Goal: Task Accomplishment & Management: Use online tool/utility

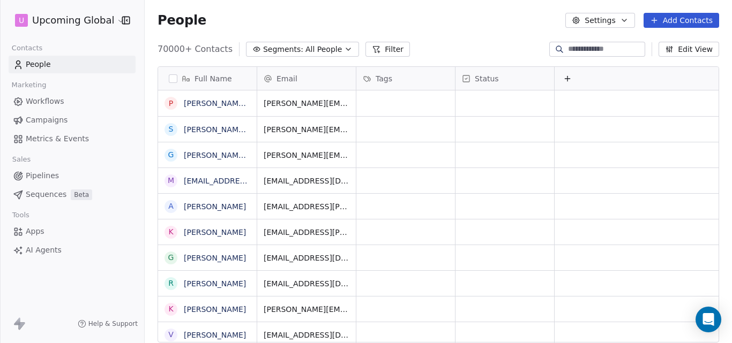
scroll to position [294, 579]
click at [344, 48] on icon "button" at bounding box center [348, 49] width 9 height 9
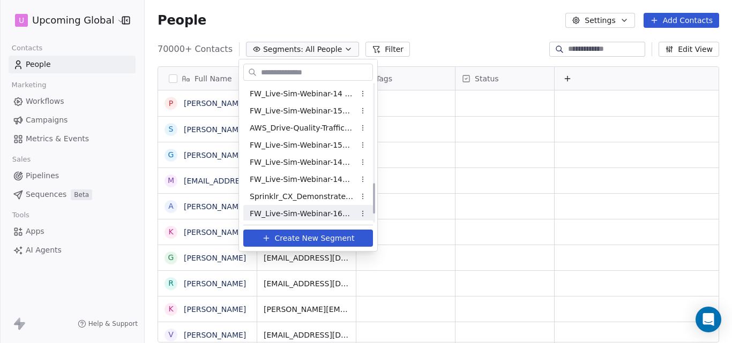
scroll to position [482, 0]
click at [272, 208] on span "FW_Live-Sim-Webinar-16Oct'25-NA" at bounding box center [302, 212] width 105 height 11
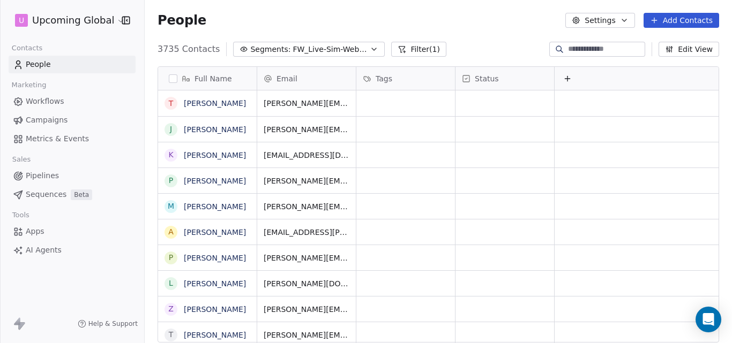
scroll to position [294, 579]
click at [370, 50] on icon "button" at bounding box center [374, 49] width 9 height 9
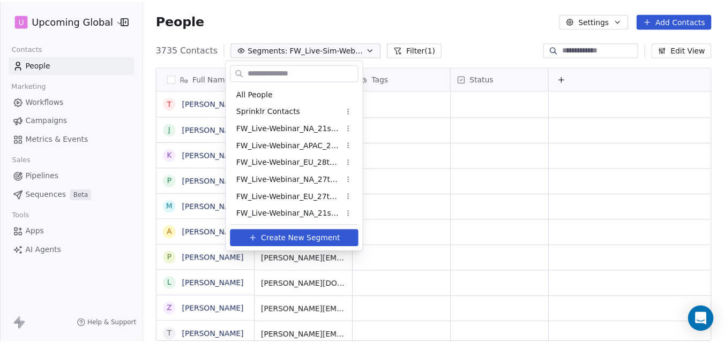
scroll to position [482, 0]
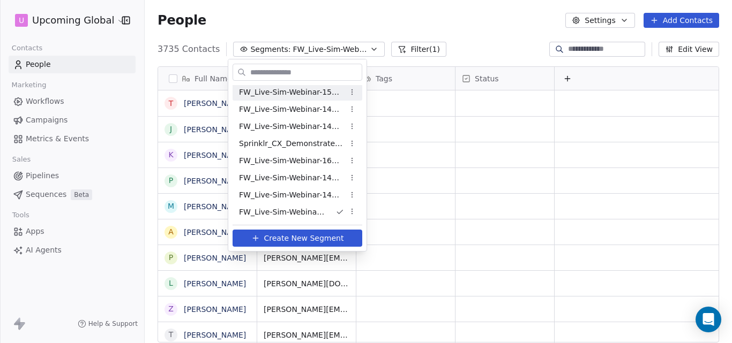
click at [457, 27] on html "U Upcoming Global Contacts People Marketing Workflows Campaigns Metrics & Event…" at bounding box center [366, 171] width 732 height 343
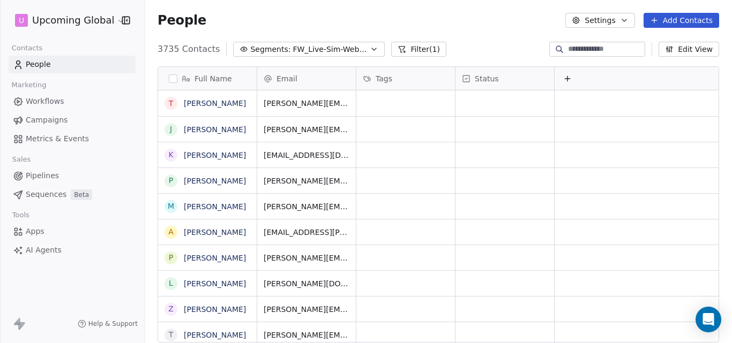
click at [668, 19] on button "Add Contacts" at bounding box center [681, 20] width 76 height 15
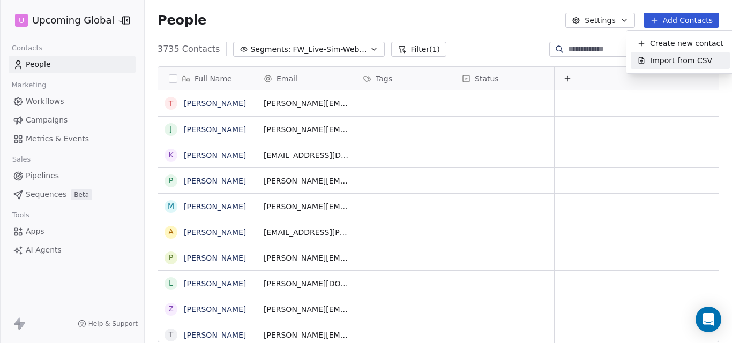
click at [670, 59] on span "Import from CSV" at bounding box center [681, 60] width 62 height 11
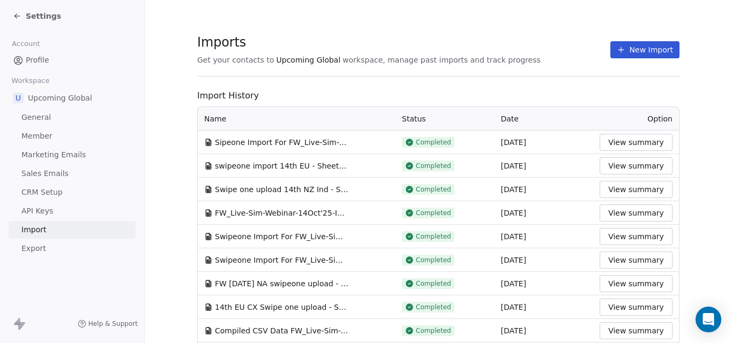
click at [626, 140] on button "View summary" at bounding box center [635, 142] width 73 height 17
click at [631, 52] on button "New Import" at bounding box center [644, 49] width 69 height 17
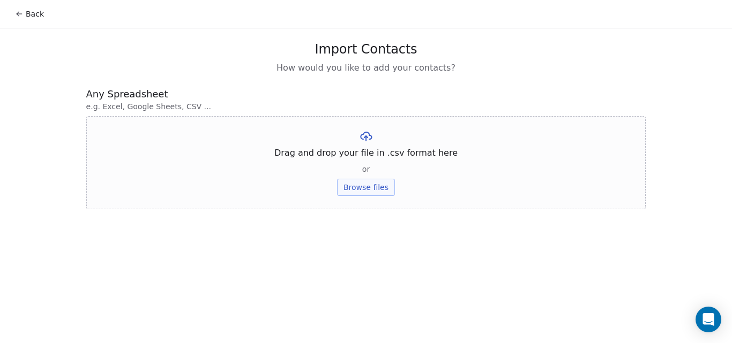
click at [367, 186] on button "Browse files" at bounding box center [366, 187] width 58 height 17
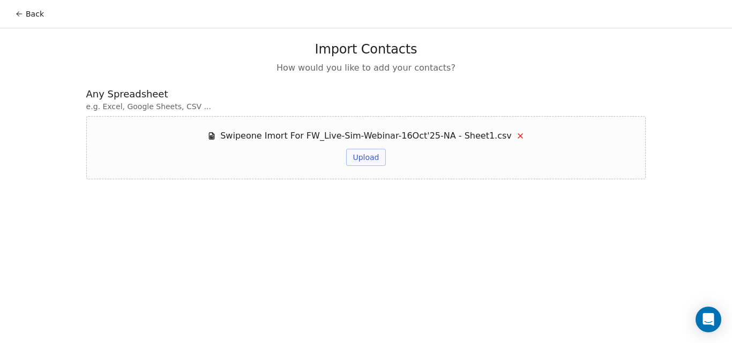
click at [362, 159] on button "Upload" at bounding box center [365, 157] width 39 height 17
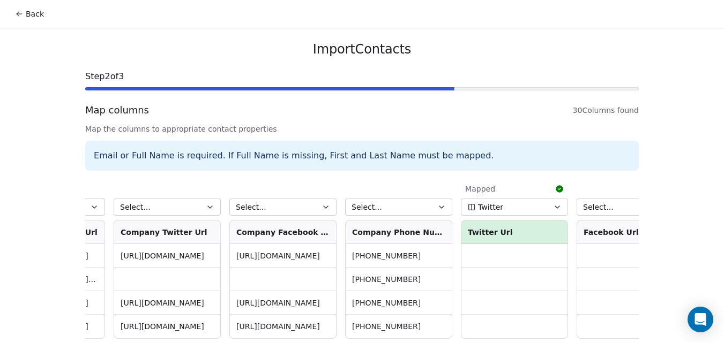
scroll to position [0, 2865]
click at [396, 207] on button "Select..." at bounding box center [397, 207] width 107 height 17
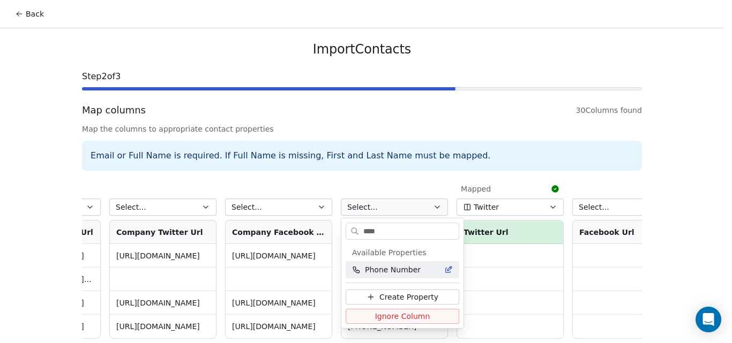
type input "****"
click at [403, 270] on span "Phone Number" at bounding box center [393, 270] width 56 height 11
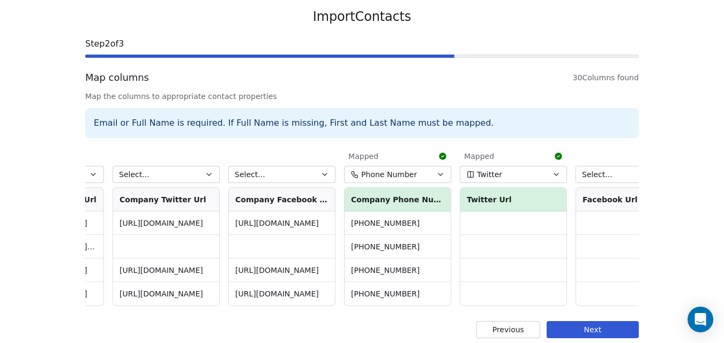
scroll to position [49, 0]
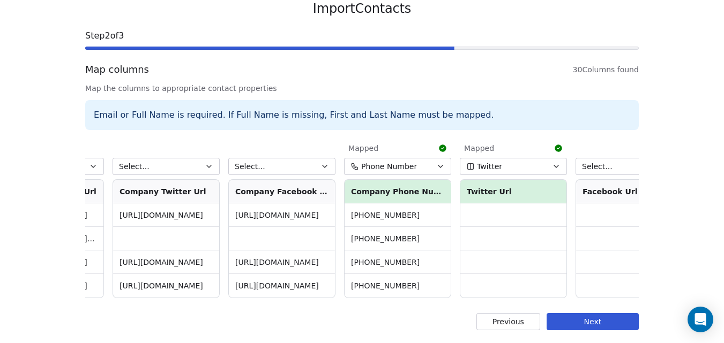
click at [579, 319] on button "Next" at bounding box center [592, 321] width 92 height 17
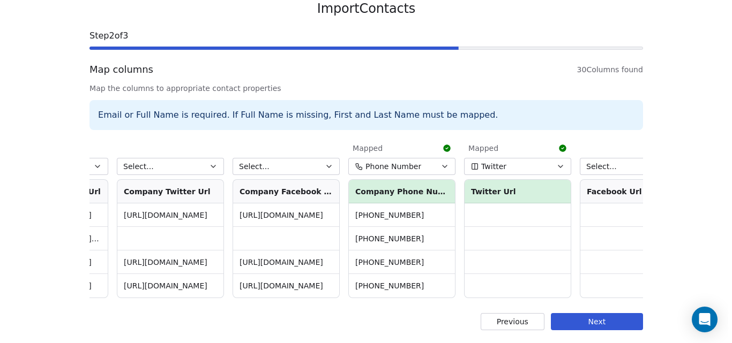
scroll to position [0, 0]
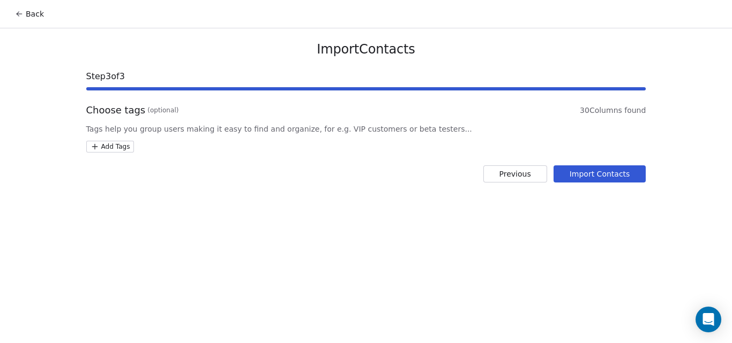
click at [586, 171] on button "Import Contacts" at bounding box center [599, 174] width 93 height 17
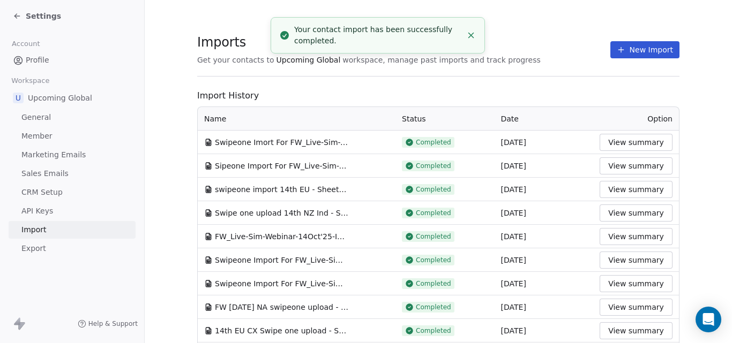
click at [473, 37] on line "Close toast" at bounding box center [471, 35] width 5 height 5
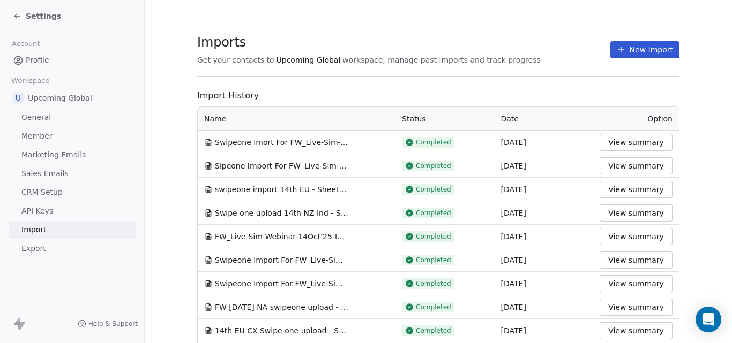
click at [628, 142] on button "View summary" at bounding box center [635, 142] width 73 height 17
click at [32, 14] on span "Settings" at bounding box center [43, 16] width 35 height 11
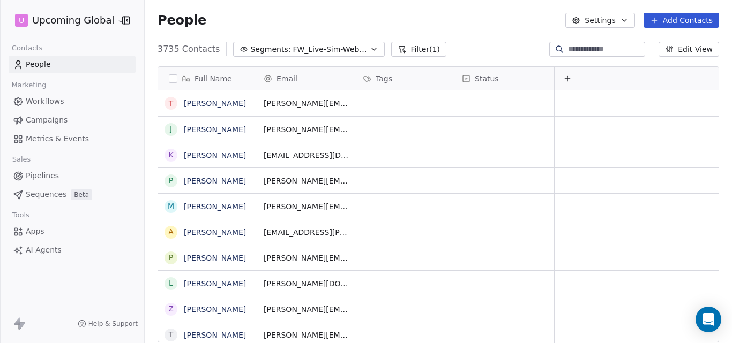
scroll to position [294, 579]
click at [370, 47] on icon "button" at bounding box center [374, 49] width 9 height 9
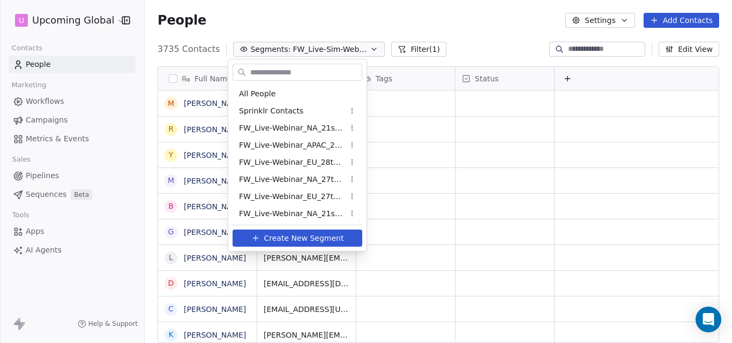
scroll to position [482, 0]
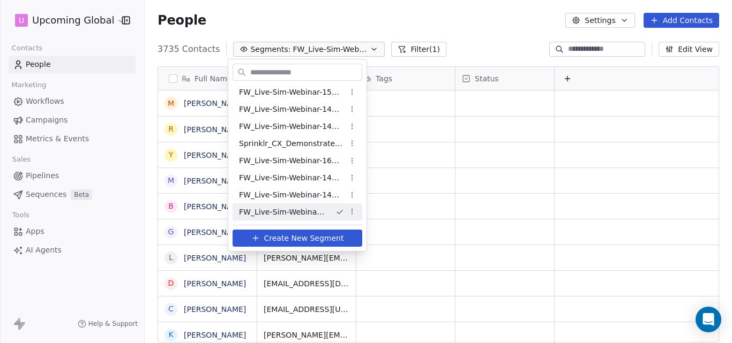
click at [299, 209] on span "FW_Live-Sim-Webinar-16Oct'25-NA" at bounding box center [283, 212] width 88 height 11
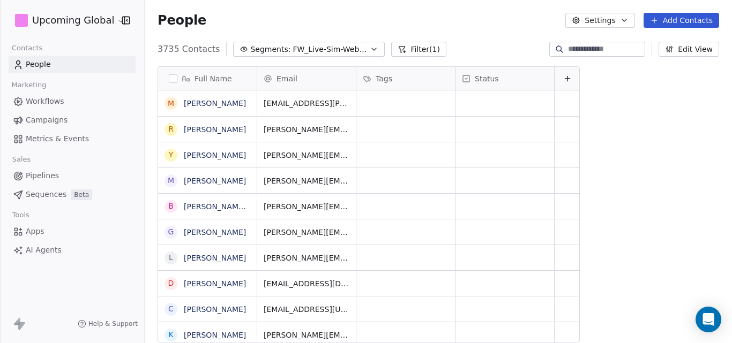
scroll to position [294, 579]
click at [344, 52] on icon "button" at bounding box center [348, 49] width 9 height 9
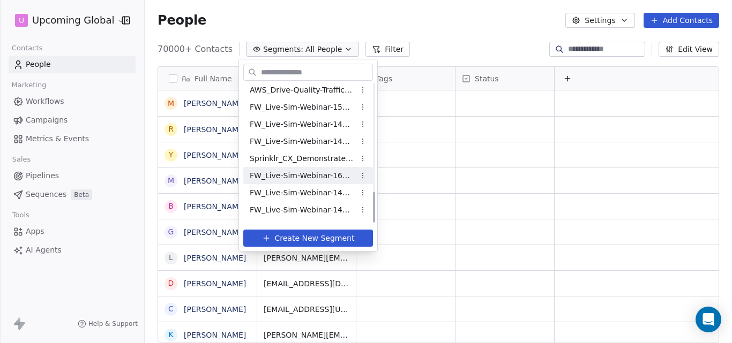
scroll to position [482, 0]
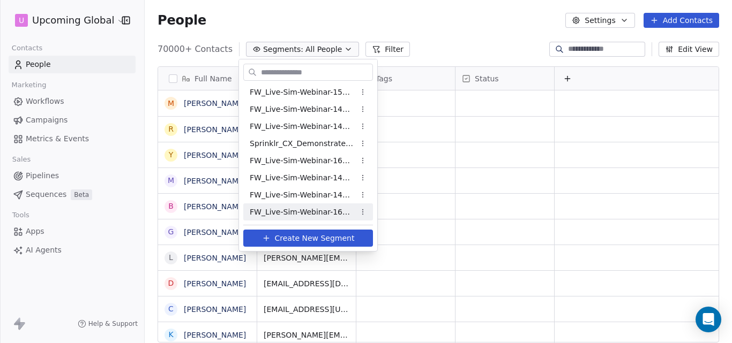
click at [314, 211] on span "FW_Live-Sim-Webinar-16Oct'25-NA" at bounding box center [302, 212] width 105 height 11
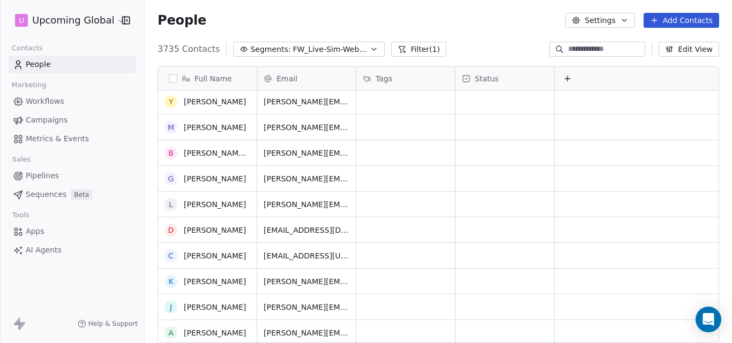
scroll to position [0, 0]
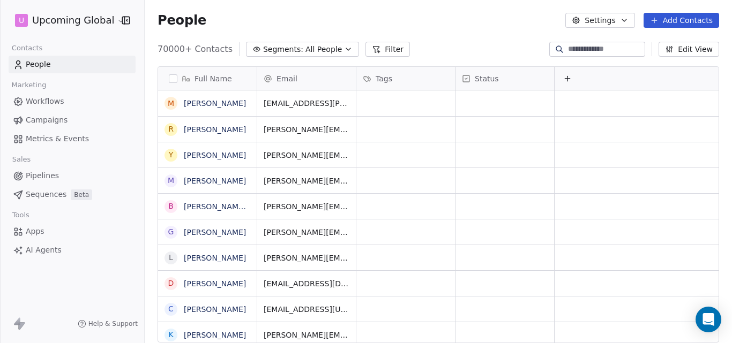
click at [344, 47] on icon "button" at bounding box center [348, 49] width 9 height 9
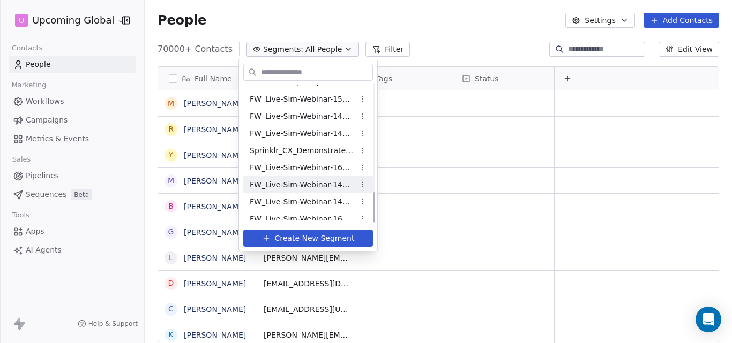
scroll to position [482, 0]
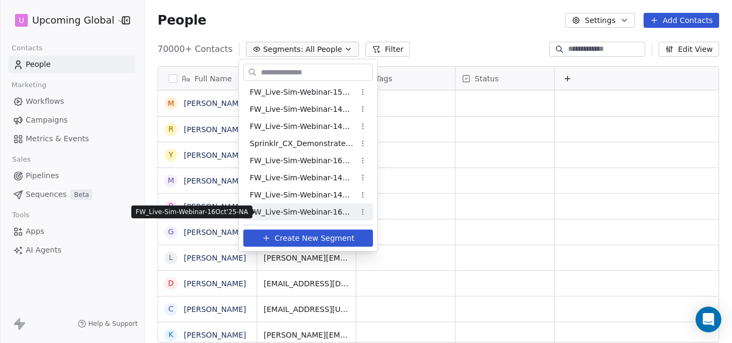
click at [315, 209] on span "FW_Live-Sim-Webinar-16Oct'25-NA" at bounding box center [302, 212] width 105 height 11
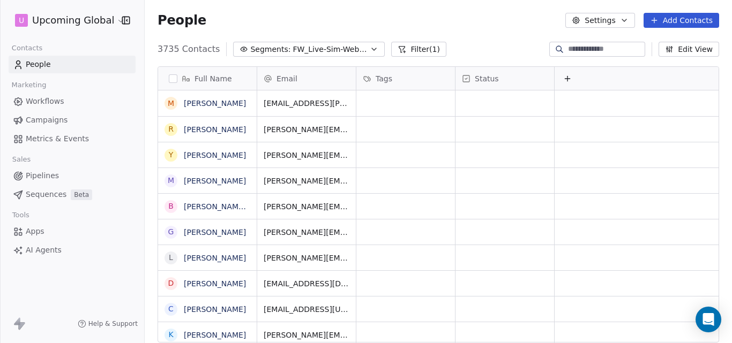
scroll to position [0, 0]
click at [344, 50] on icon "button" at bounding box center [348, 49] width 9 height 9
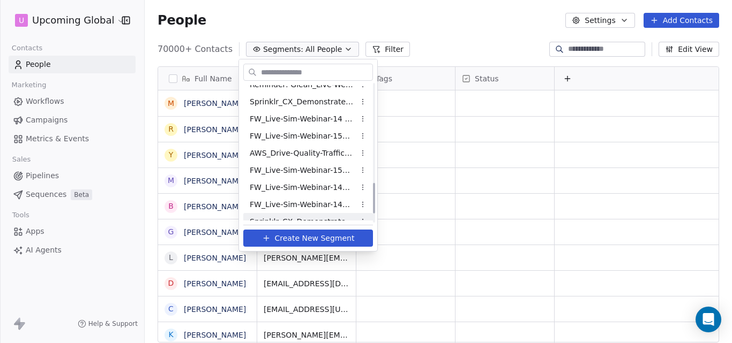
scroll to position [482, 0]
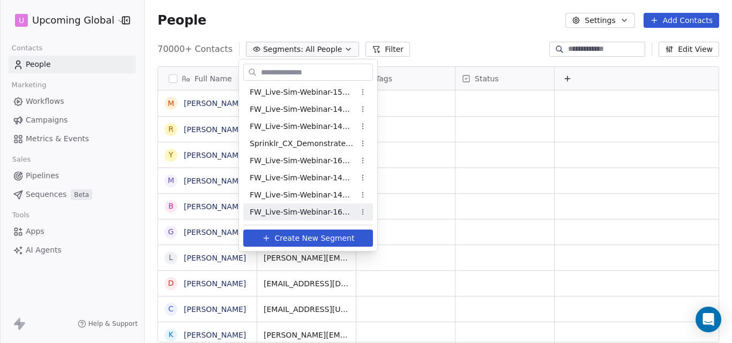
click at [291, 212] on span "FW_Live-Sim-Webinar-16Oct'25-NA" at bounding box center [302, 212] width 105 height 11
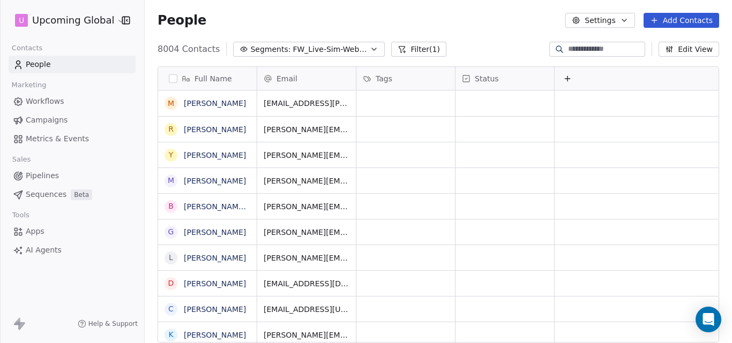
scroll to position [294, 579]
